Goal: Contribute content

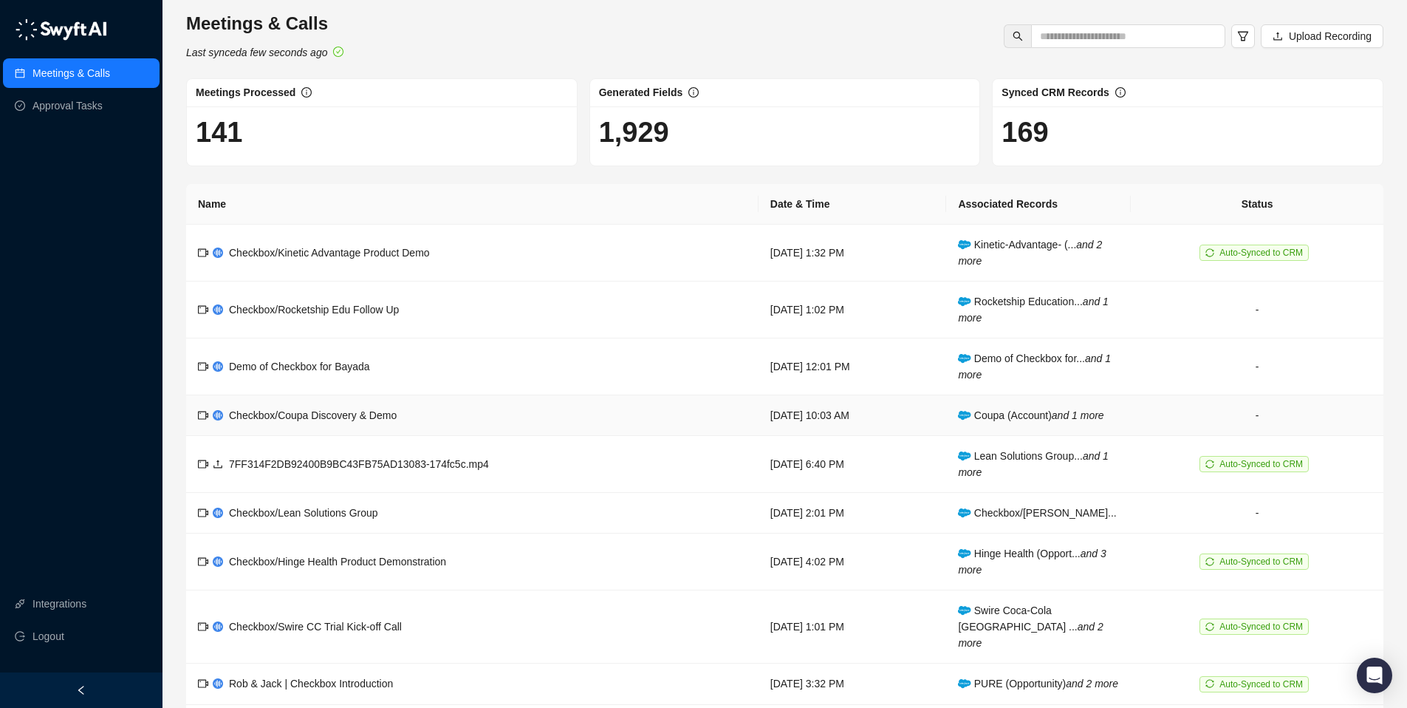
click at [333, 418] on span "Checkbox/Coupa Discovery & Demo" at bounding box center [313, 415] width 168 height 12
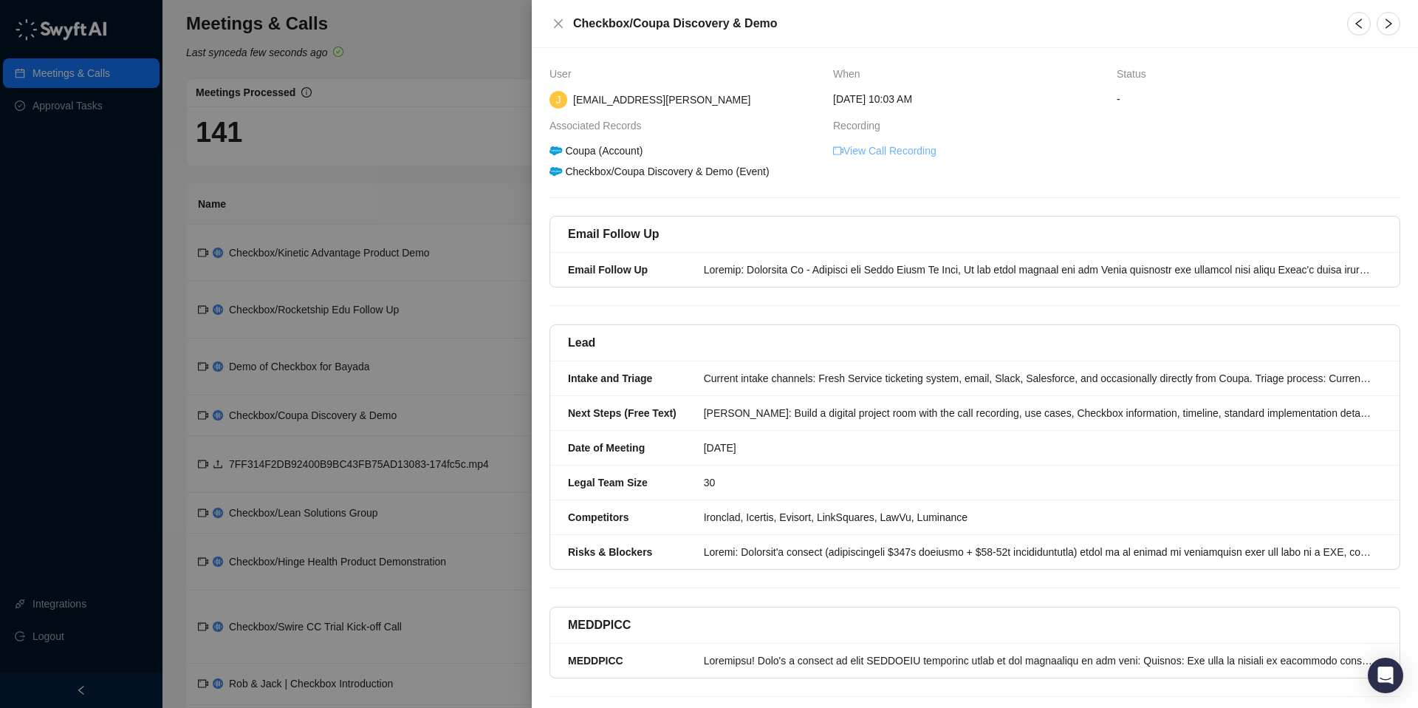
click at [857, 151] on link "View Call Recording" at bounding box center [884, 151] width 103 height 16
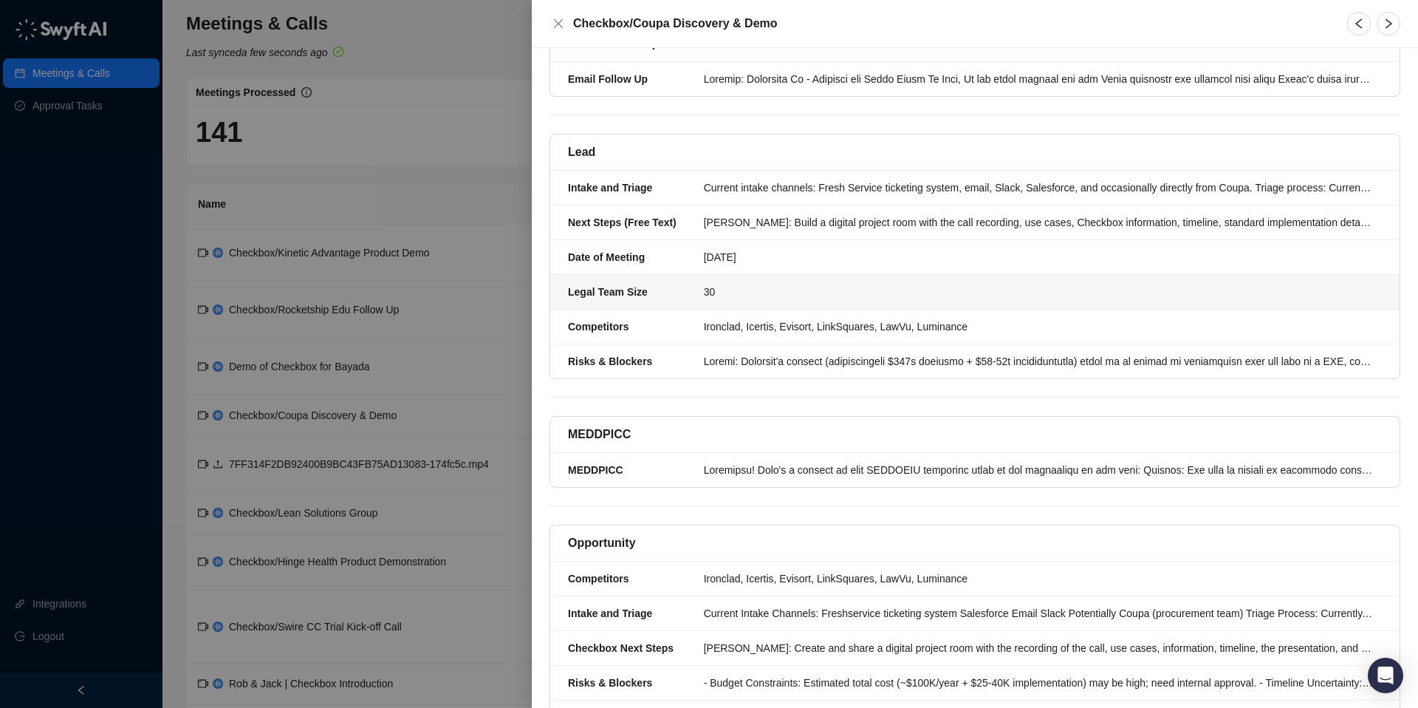
scroll to position [303, 0]
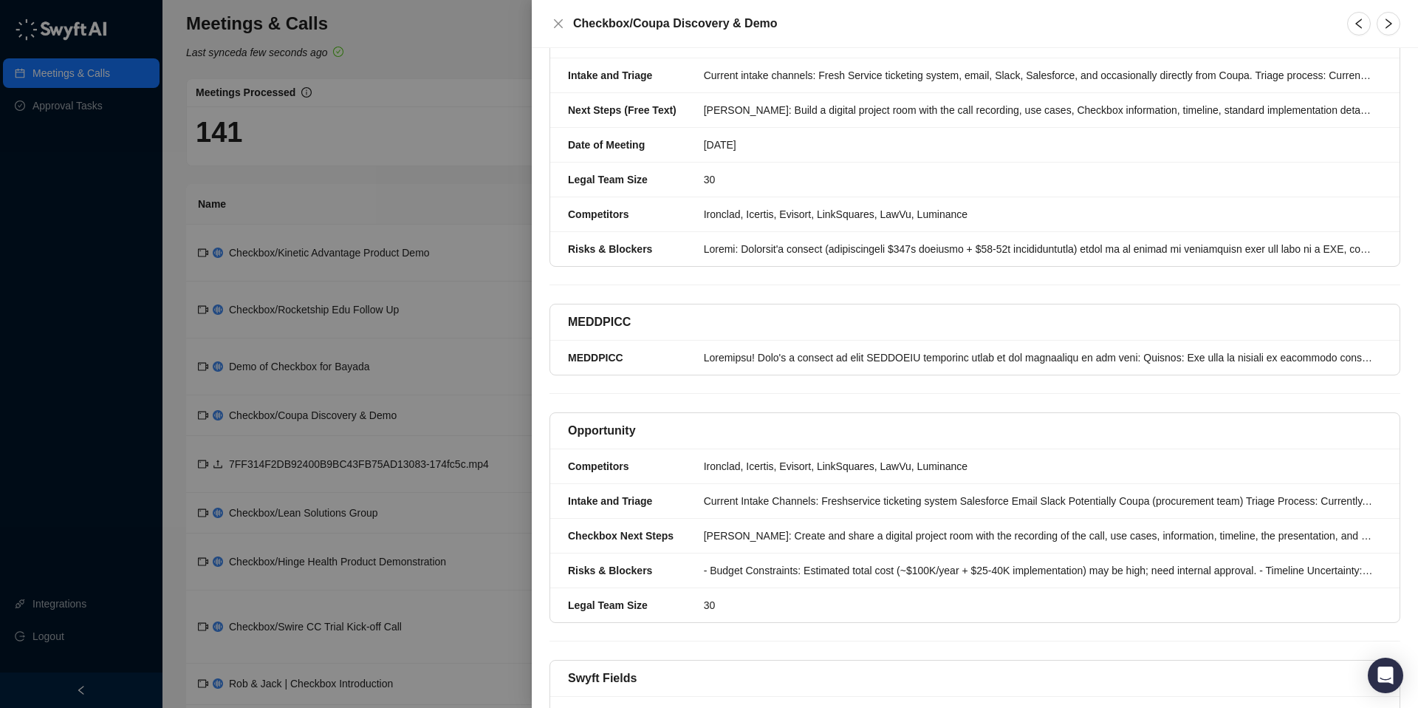
click at [332, 401] on div at bounding box center [709, 354] width 1418 height 708
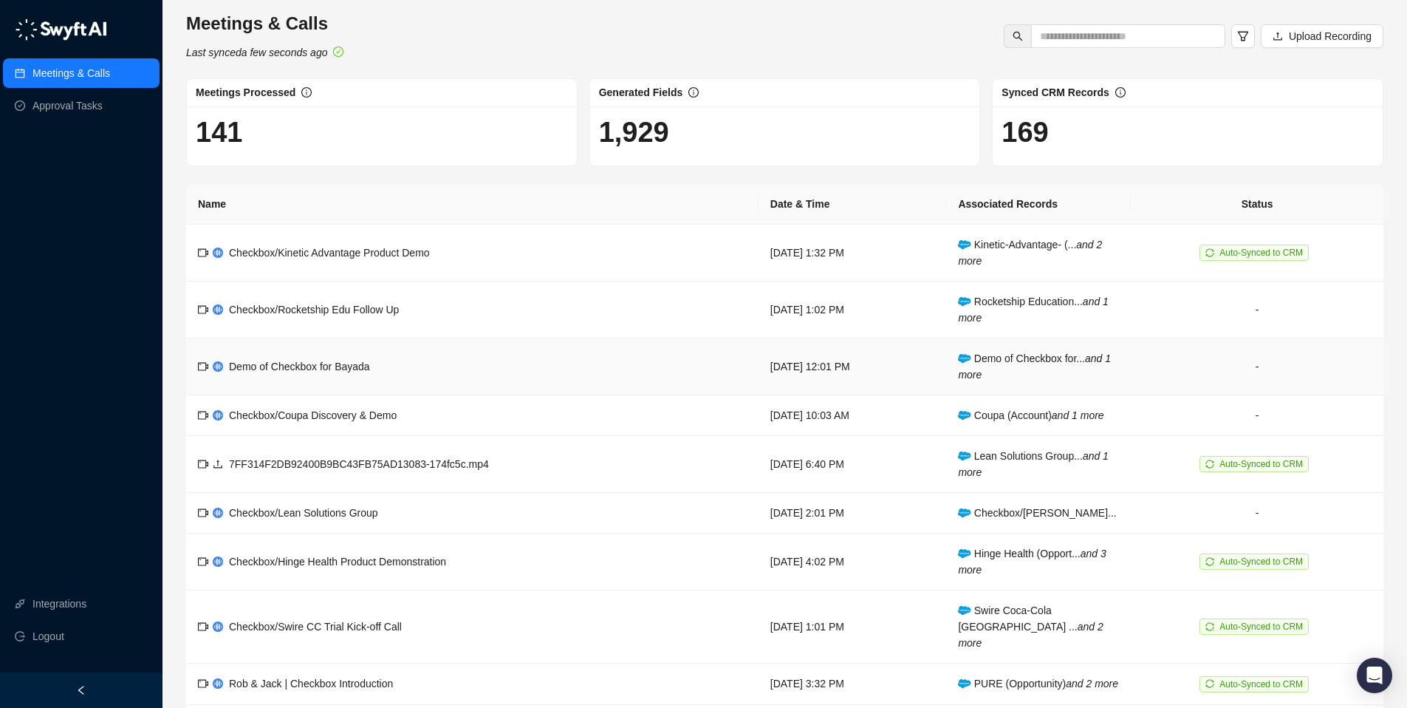
click at [278, 370] on span "Demo of Checkbox for Bayada" at bounding box center [299, 366] width 141 height 12
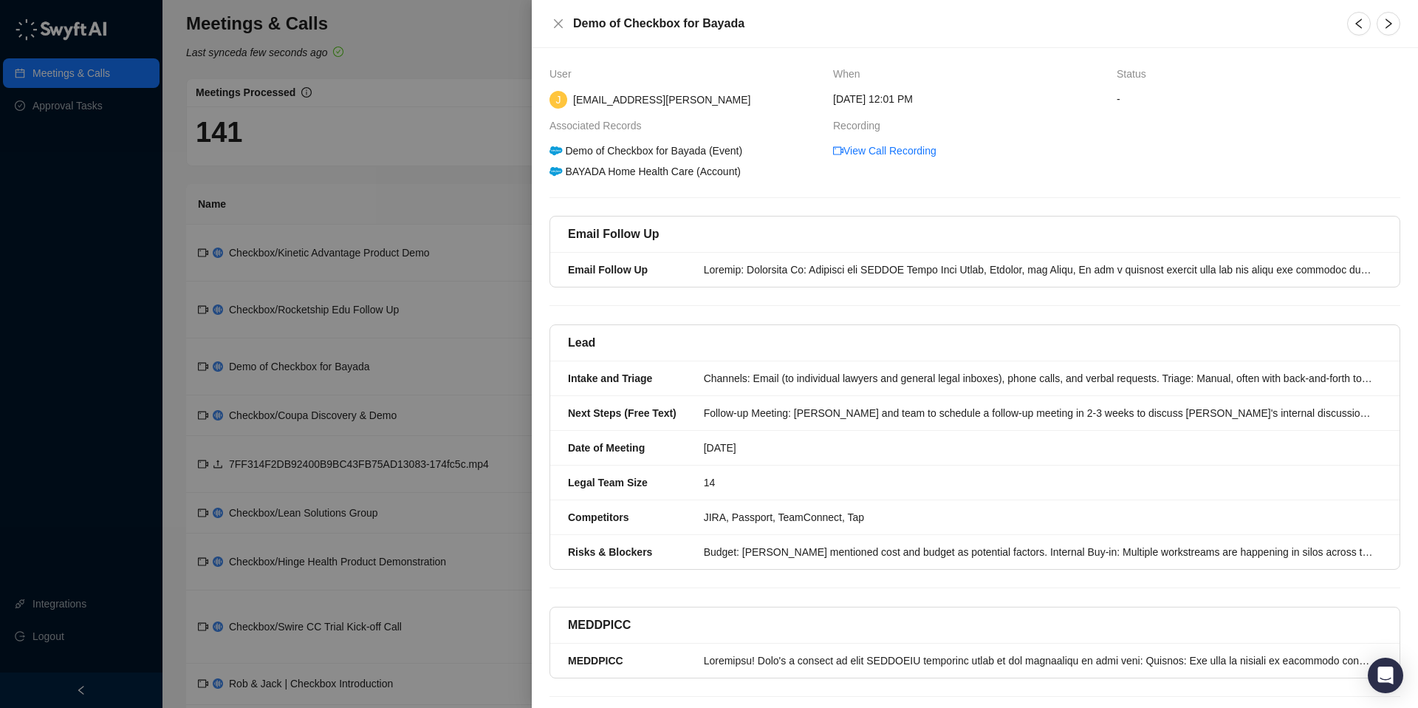
click at [322, 425] on div at bounding box center [709, 354] width 1418 height 708
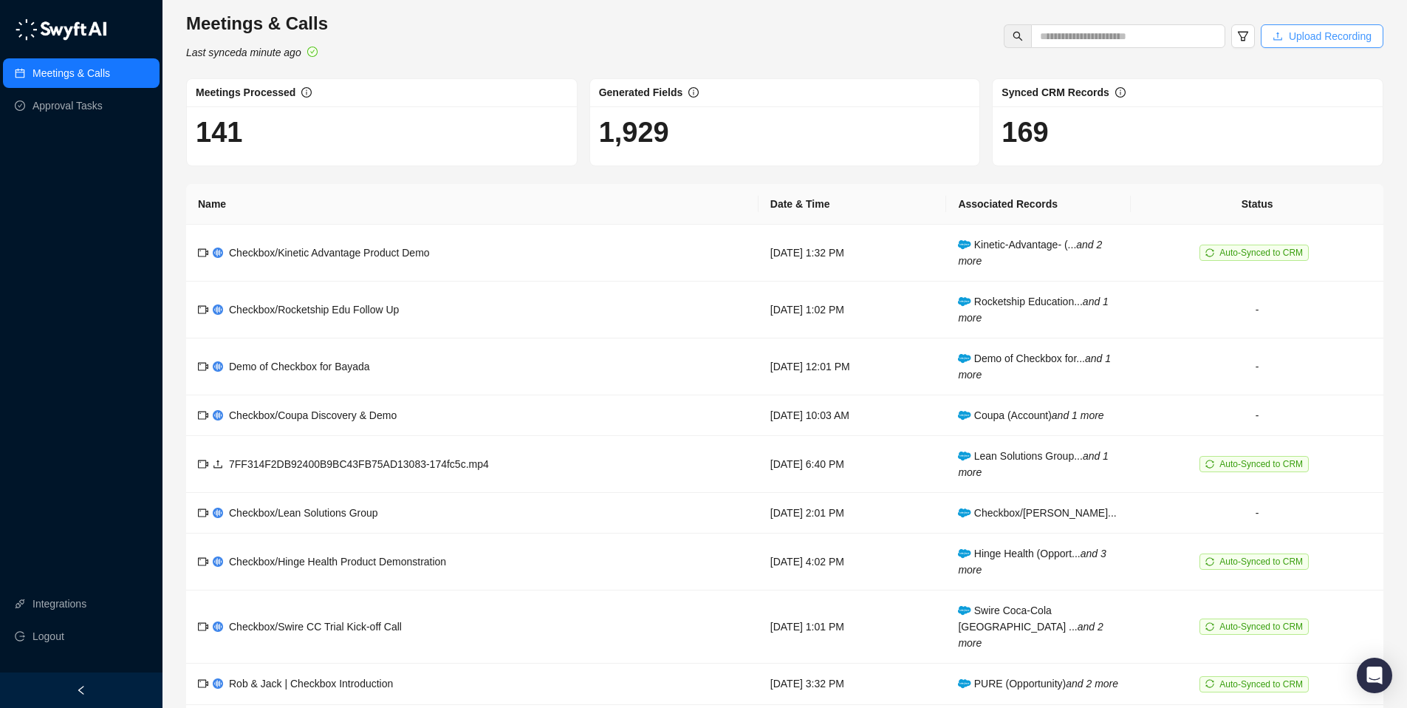
click at [1325, 35] on span "Upload Recording" at bounding box center [1330, 36] width 83 height 16
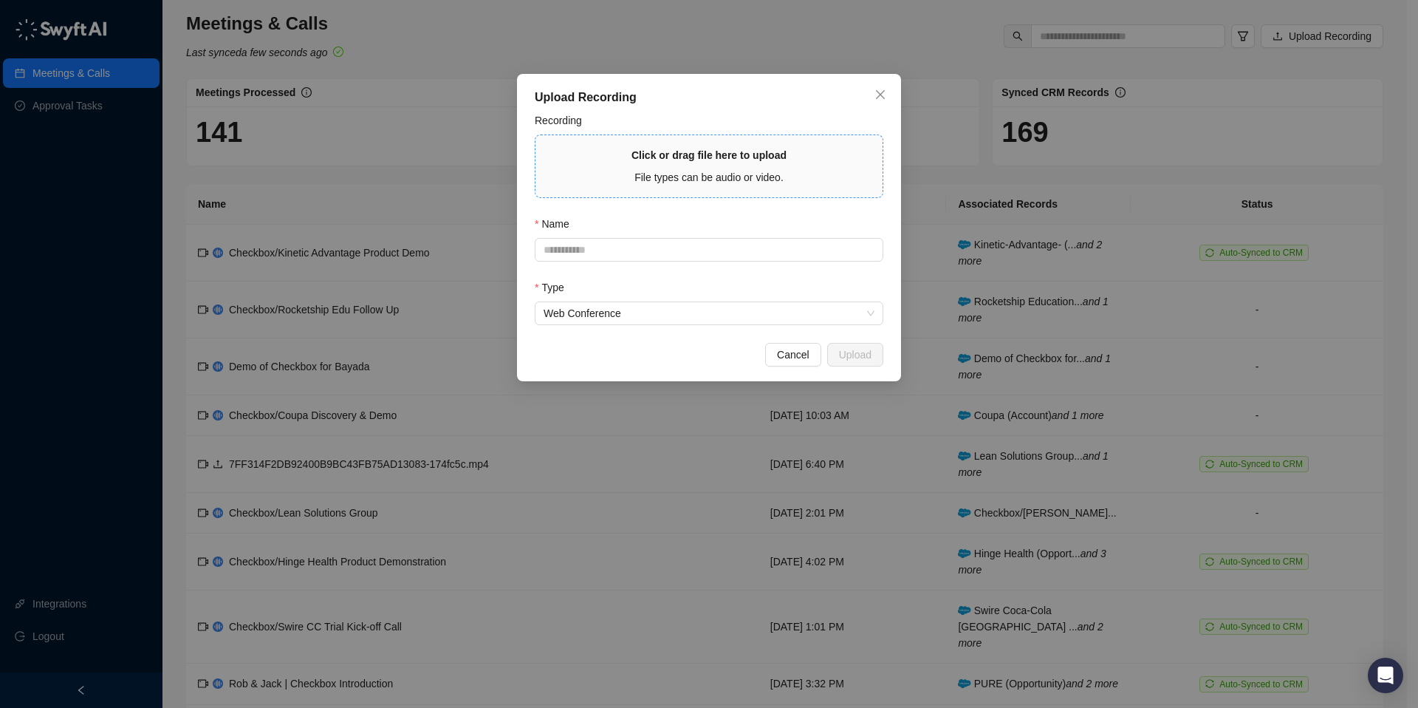
click at [706, 182] on span "File types can be audio or video." at bounding box center [709, 177] width 149 height 12
type input "**********"
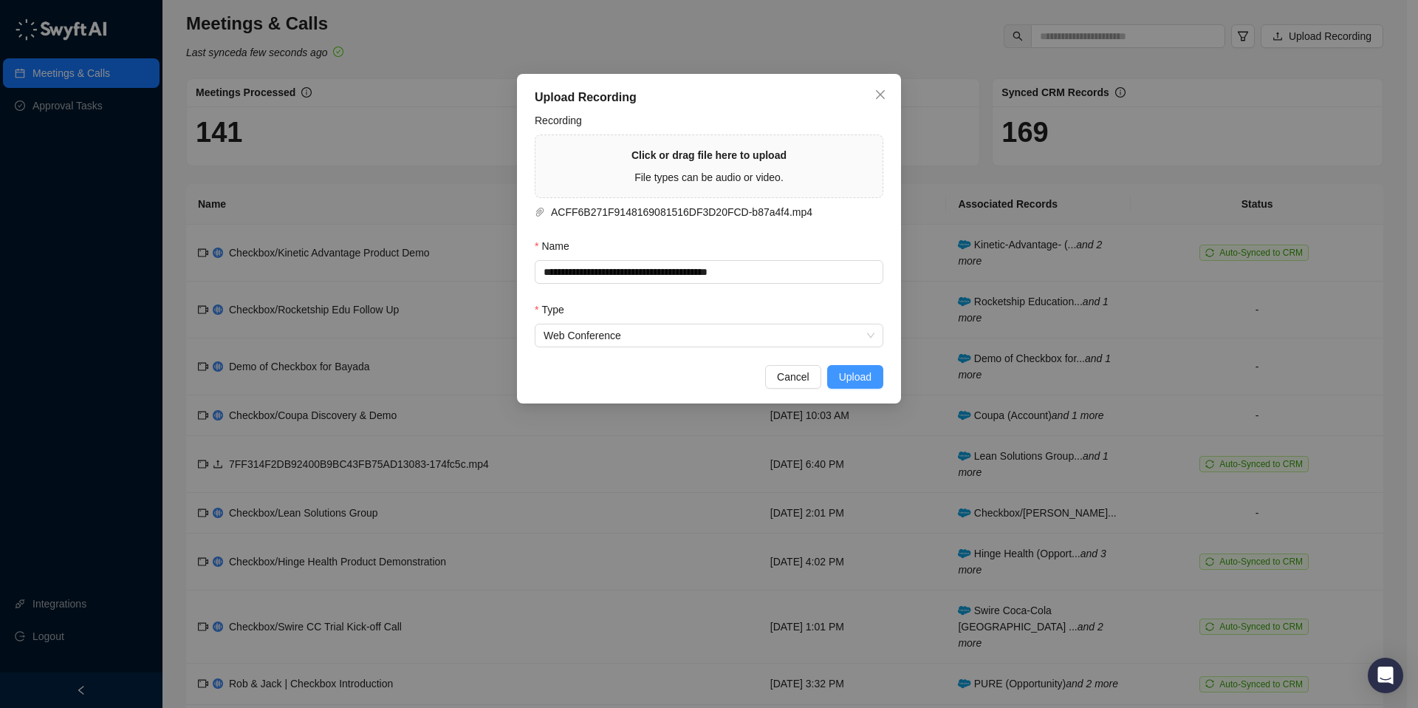
click at [865, 374] on span "Upload" at bounding box center [855, 377] width 33 height 16
